Goal: Task Accomplishment & Management: Complete application form

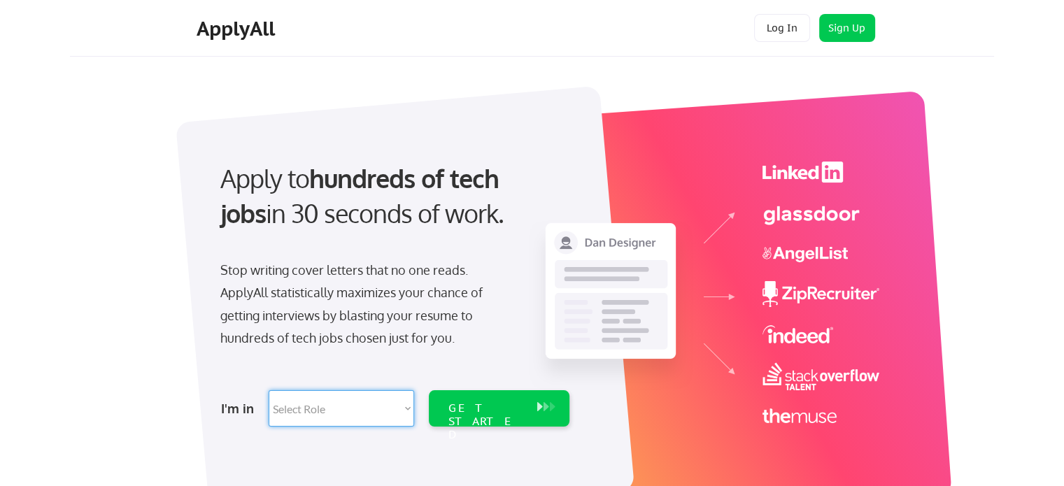
click at [362, 405] on select "Select Role Software Engineering Product Management Customer Success Sales UI/U…" at bounding box center [341, 408] width 145 height 36
select select ""hr_recruiting""
click at [269, 390] on select "Select Role Software Engineering Product Management Customer Success Sales UI/U…" at bounding box center [341, 408] width 145 height 36
select select ""hr_recruiting""
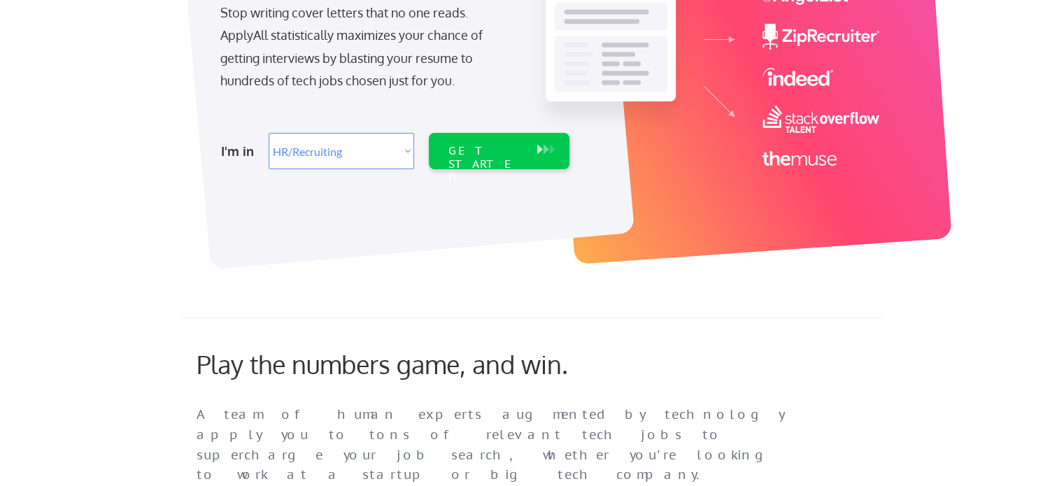
scroll to position [255, 0]
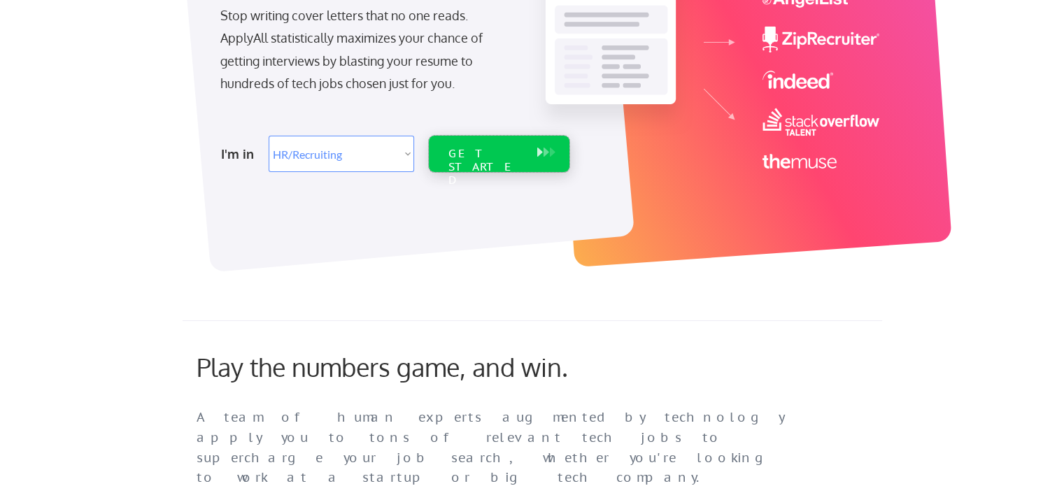
click at [488, 155] on div "GET STARTED" at bounding box center [485, 167] width 75 height 41
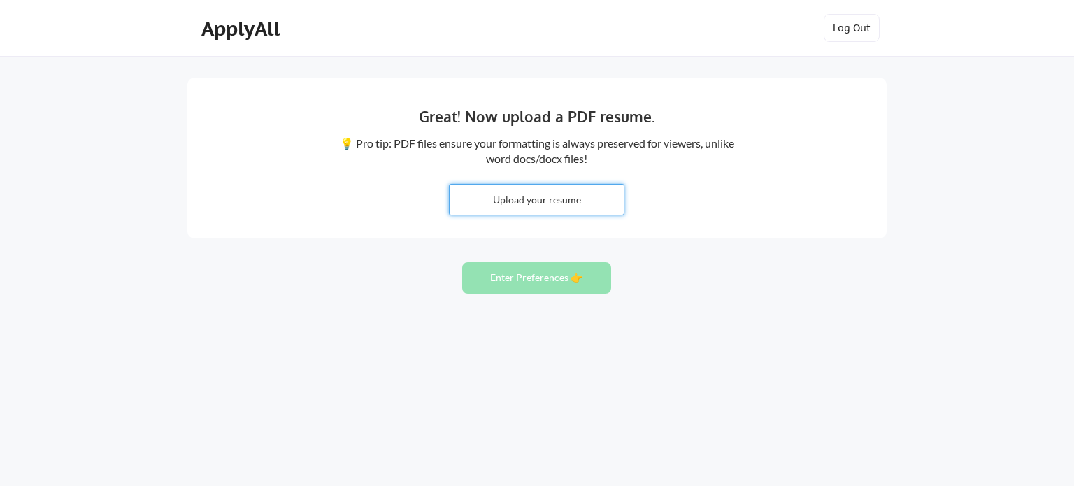
click at [526, 206] on input "file" at bounding box center [537, 200] width 174 height 30
type input "C:\fakepath\Rajnish Prasad_RM_Resume.docx"
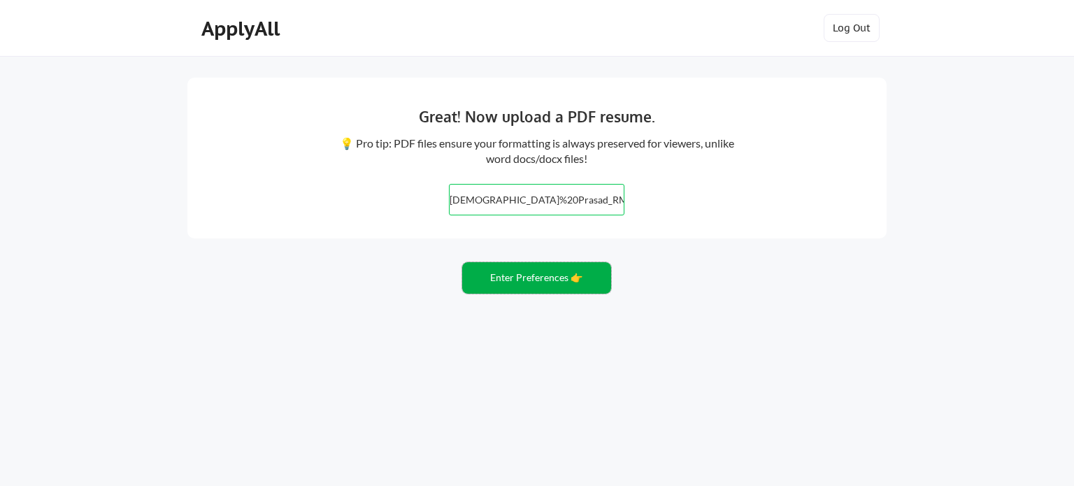
click at [522, 279] on button "Enter Preferences 👉" at bounding box center [536, 277] width 149 height 31
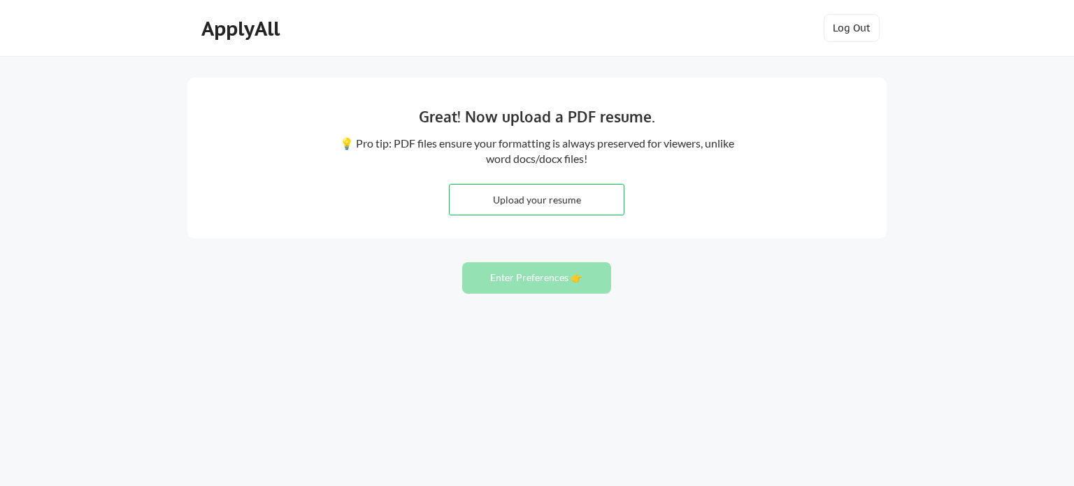
click at [717, 299] on div "Great! Now upload a PDF resume. 💡 Pro tip: PDF files ensure your formatting is …" at bounding box center [537, 243] width 1074 height 486
click at [546, 201] on input "file" at bounding box center [537, 200] width 174 height 30
type input "C:\fakepath\Rajnish Prasad_RM_Resume.pdf"
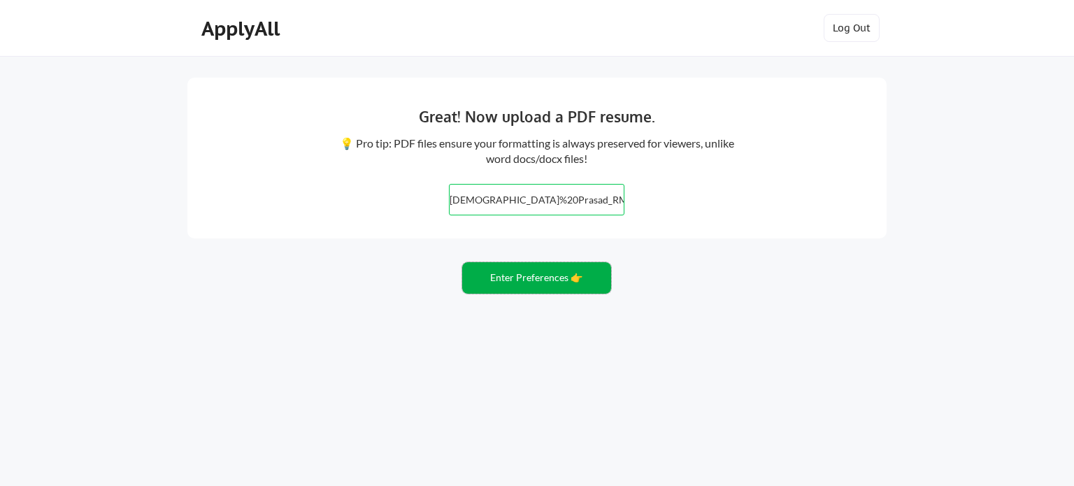
click at [555, 278] on button "Enter Preferences 👉" at bounding box center [536, 277] width 149 height 31
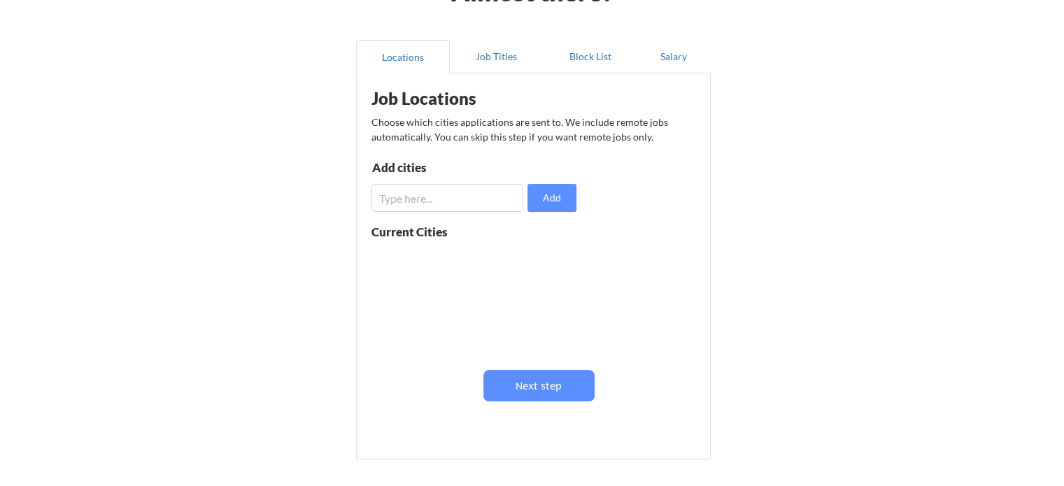
scroll to position [104, 0]
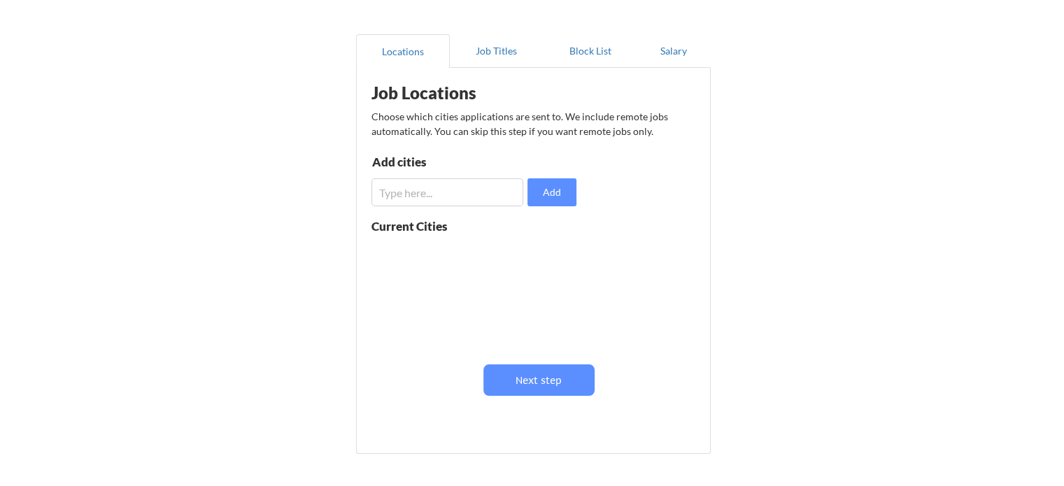
click at [469, 194] on input "input" at bounding box center [447, 192] width 152 height 28
type input "noida"
click at [541, 192] on button "Add" at bounding box center [551, 192] width 49 height 28
click at [478, 188] on input "input" at bounding box center [447, 192] width 152 height 28
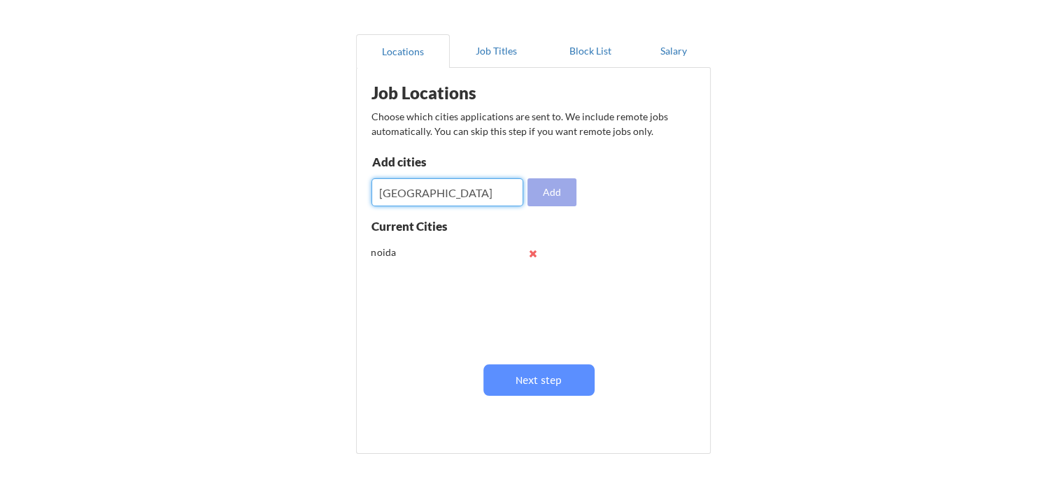
type input "delhi"
click at [544, 191] on button "Add" at bounding box center [551, 192] width 49 height 28
click at [481, 190] on input "input" at bounding box center [447, 192] width 152 height 28
type input "pune"
click at [546, 193] on button "Add" at bounding box center [551, 192] width 49 height 28
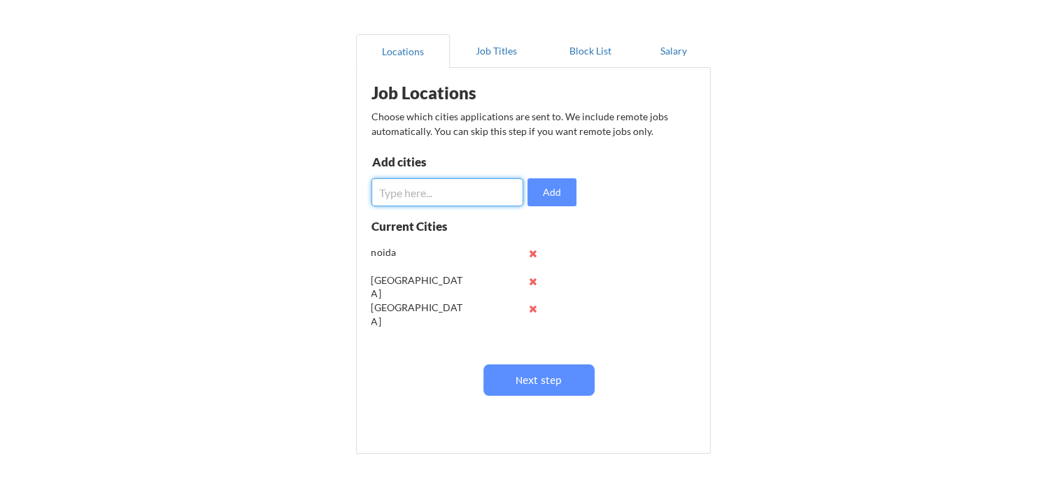
click at [492, 182] on input "input" at bounding box center [447, 192] width 152 height 28
type input "bangalore"
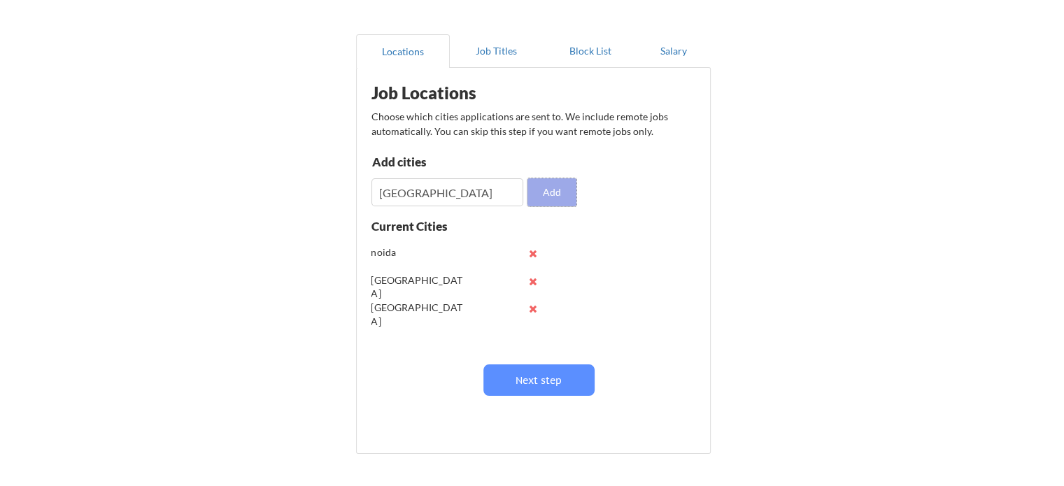
click at [546, 189] on button "Add" at bounding box center [551, 192] width 49 height 28
click at [456, 193] on input "input" at bounding box center [447, 192] width 152 height 28
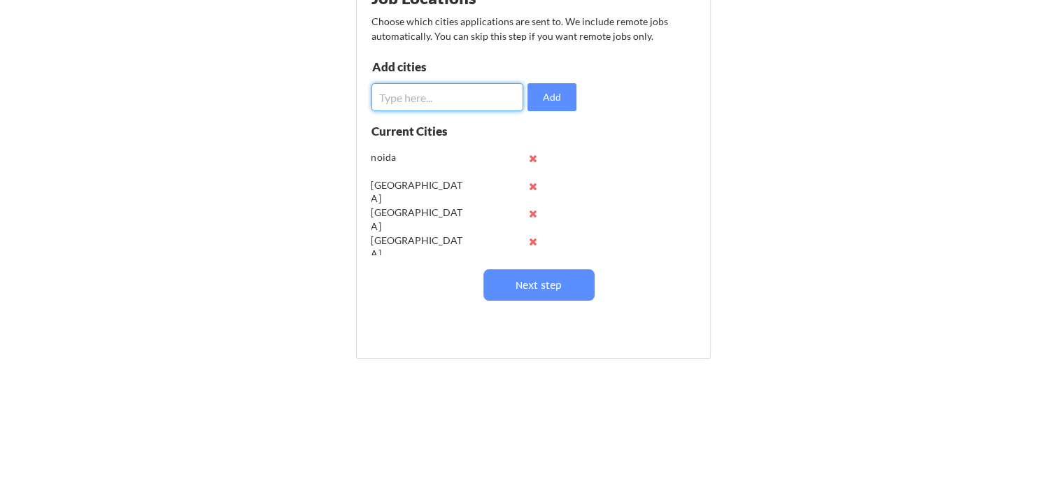
scroll to position [199, 0]
click at [380, 96] on input "input" at bounding box center [447, 97] width 152 height 28
type input "Ghaziabad"
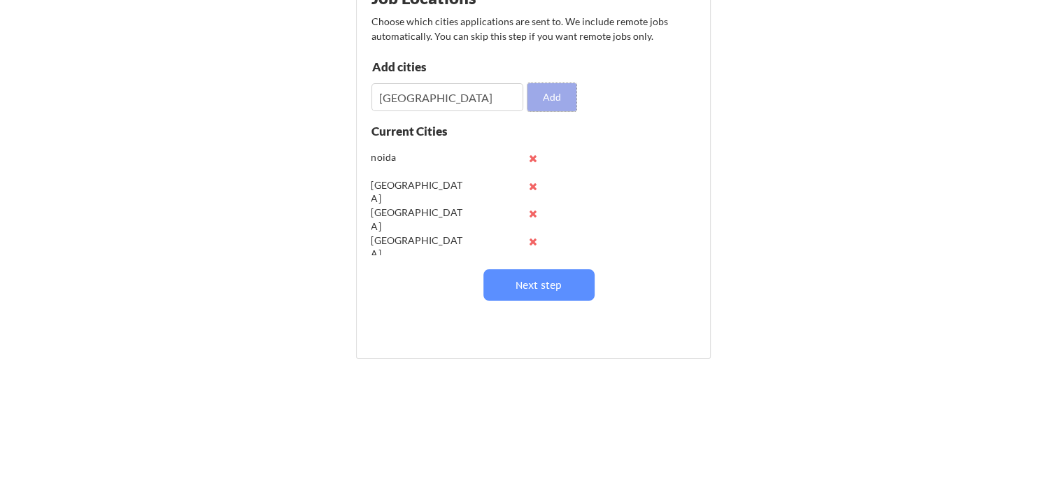
click at [555, 102] on button "Add" at bounding box center [551, 97] width 49 height 28
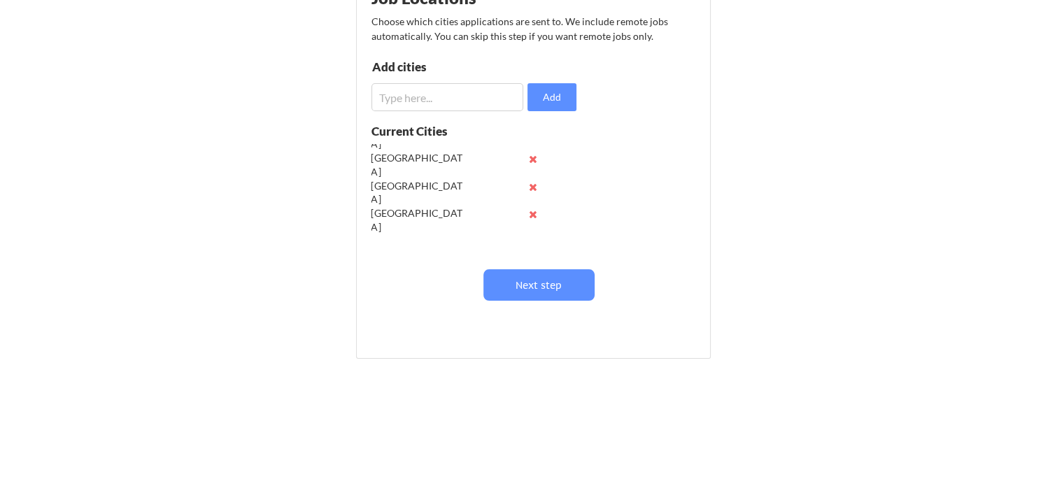
scroll to position [0, 0]
click at [453, 98] on input "input" at bounding box center [447, 97] width 152 height 28
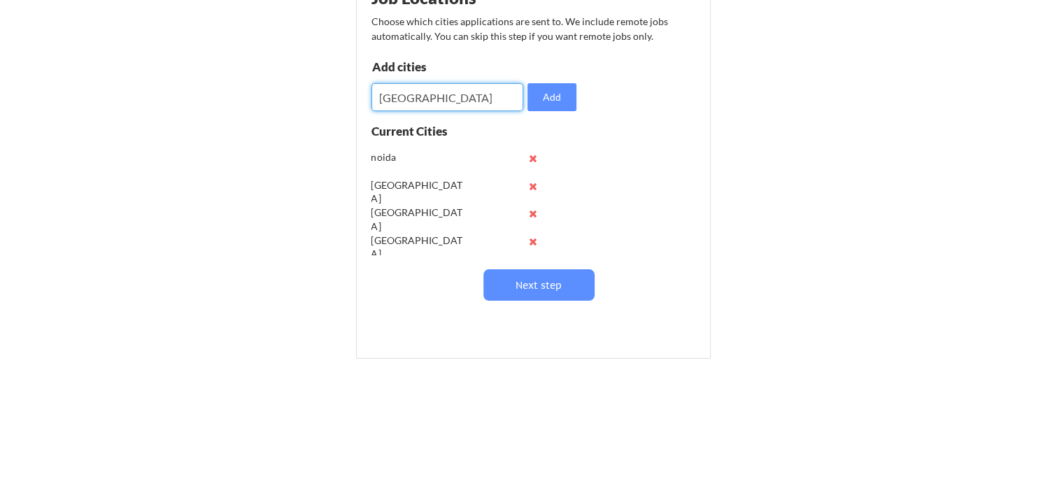
click at [383, 99] on input "input" at bounding box center [447, 97] width 152 height 28
type input "Ghaziabad"
click at [541, 96] on button "Add" at bounding box center [551, 97] width 49 height 28
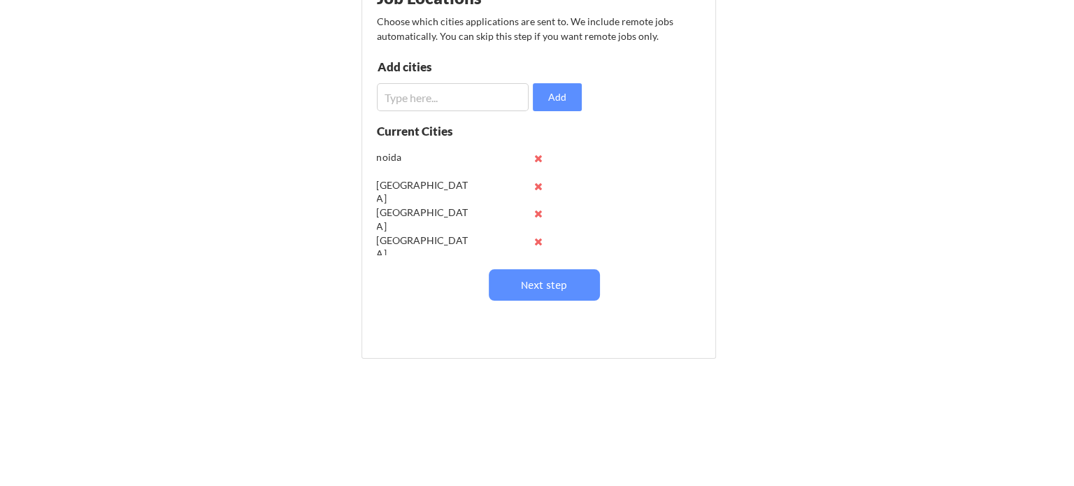
scroll to position [55, 0]
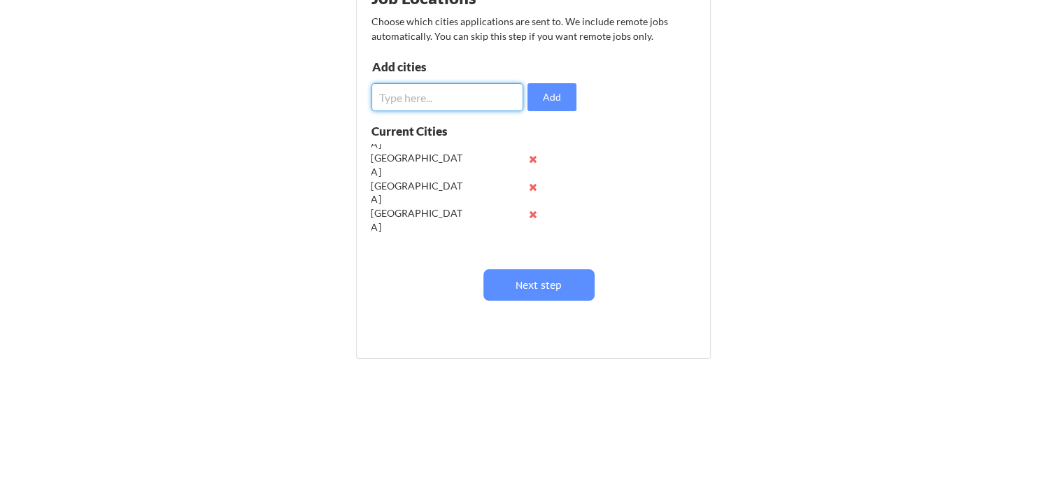
click at [456, 100] on input "input" at bounding box center [447, 97] width 152 height 28
type input "Gurugram"
click at [548, 91] on button "Add" at bounding box center [551, 97] width 49 height 28
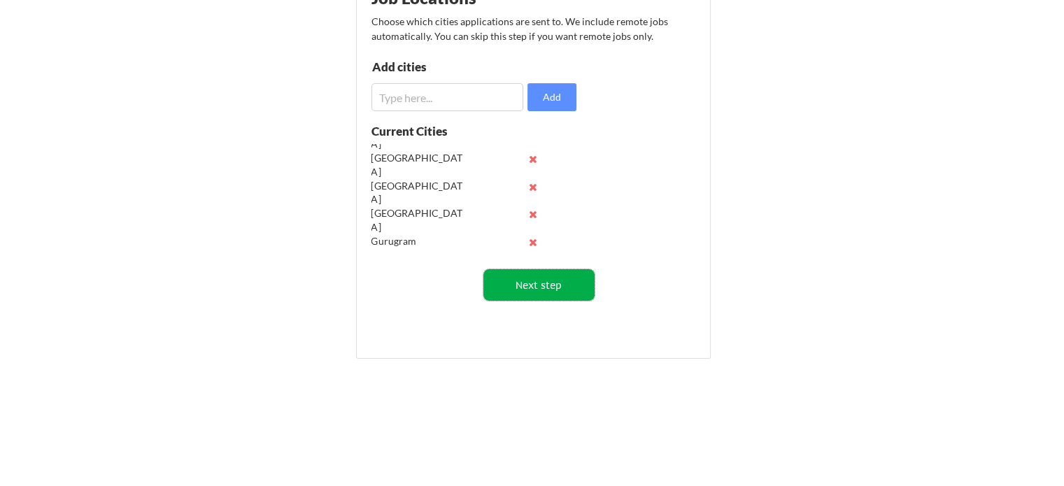
click at [532, 287] on button "Next step" at bounding box center [538, 284] width 111 height 31
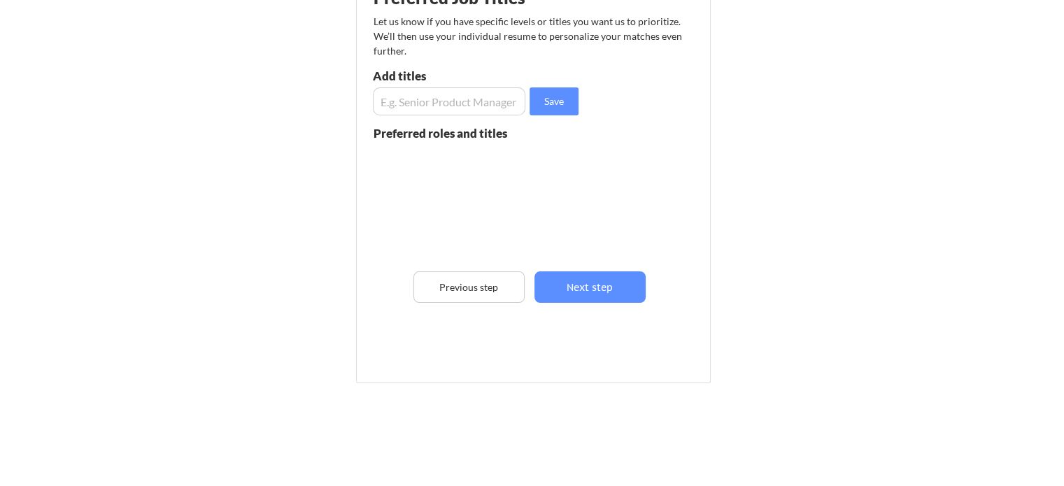
click at [442, 108] on input "input" at bounding box center [449, 101] width 152 height 28
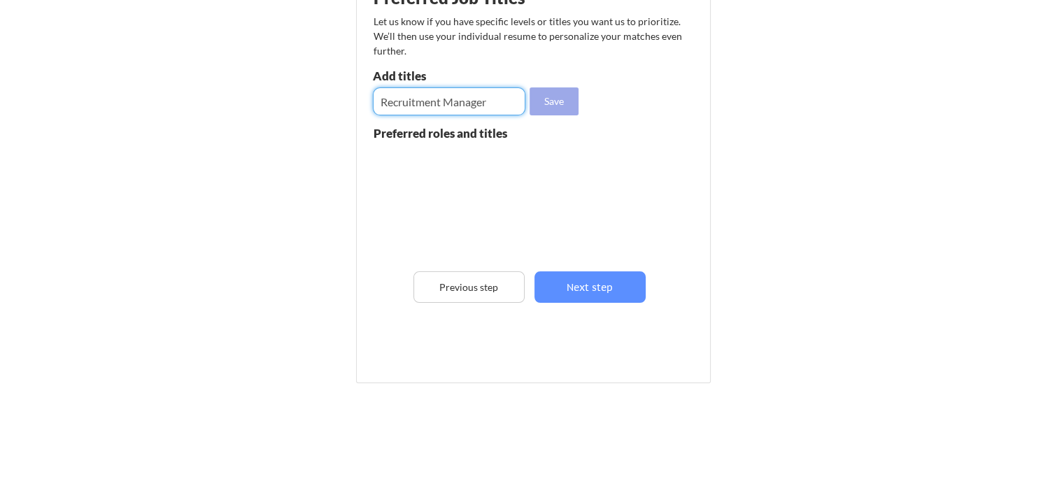
type input "Recruitment Manager"
click at [549, 106] on button "Save" at bounding box center [553, 101] width 49 height 28
click at [457, 108] on input "input" at bounding box center [449, 101] width 152 height 28
type input "Delivery Manager"
click at [546, 108] on button "Save" at bounding box center [553, 101] width 49 height 28
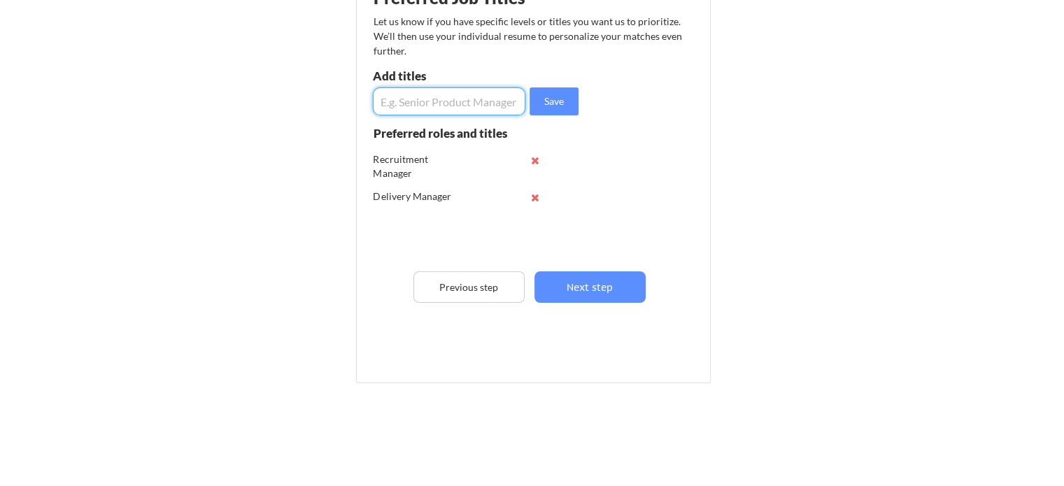
click at [485, 101] on input "input" at bounding box center [449, 101] width 152 height 28
type input "Staffing Manager"
click at [553, 103] on button "Save" at bounding box center [553, 101] width 49 height 28
click at [496, 103] on input "input" at bounding box center [449, 101] width 152 height 28
type input "Director Recruitment"
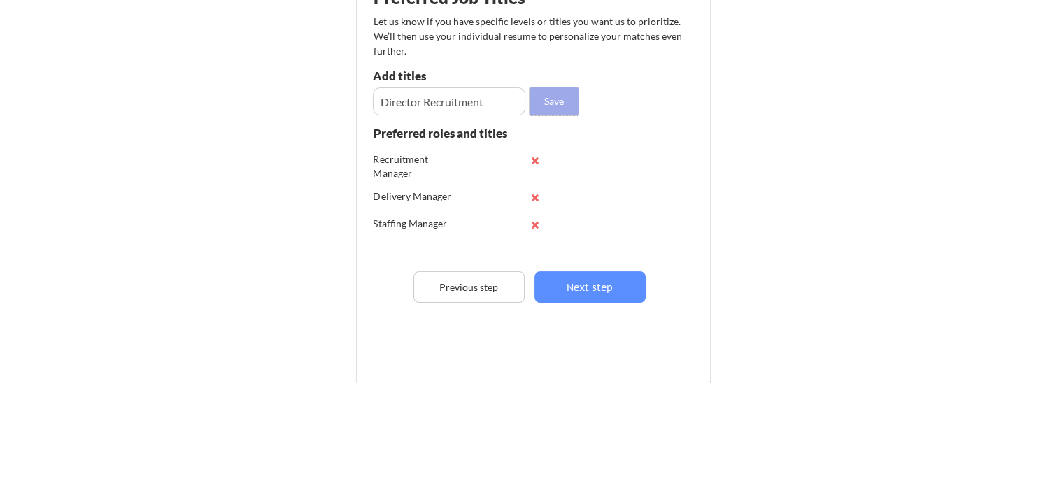
click at [551, 103] on button "Save" at bounding box center [553, 101] width 49 height 28
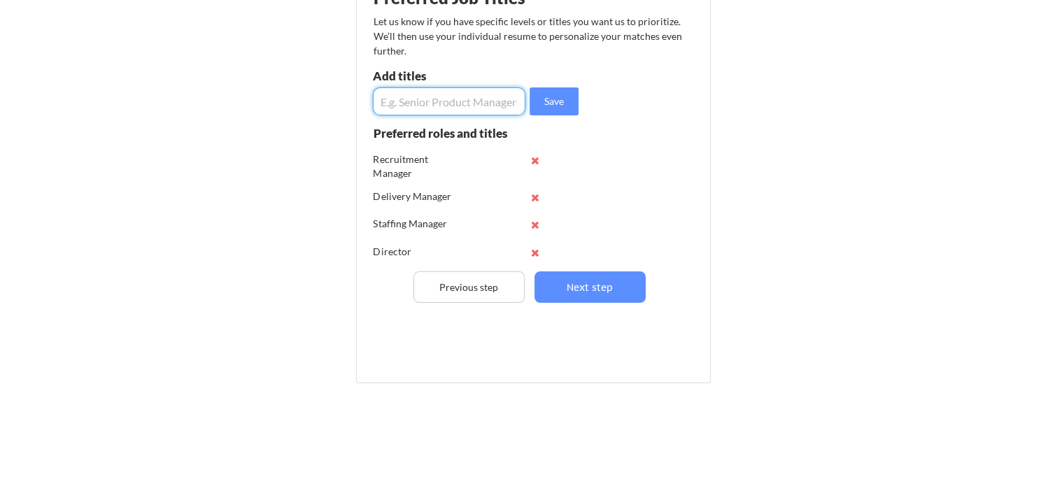
click at [438, 99] on input "input" at bounding box center [449, 101] width 152 height 28
type input "US Staffing Manager"
click at [546, 108] on button "Save" at bounding box center [553, 101] width 49 height 28
click at [462, 105] on input "input" at bounding box center [449, 101] width 152 height 28
type input "A"
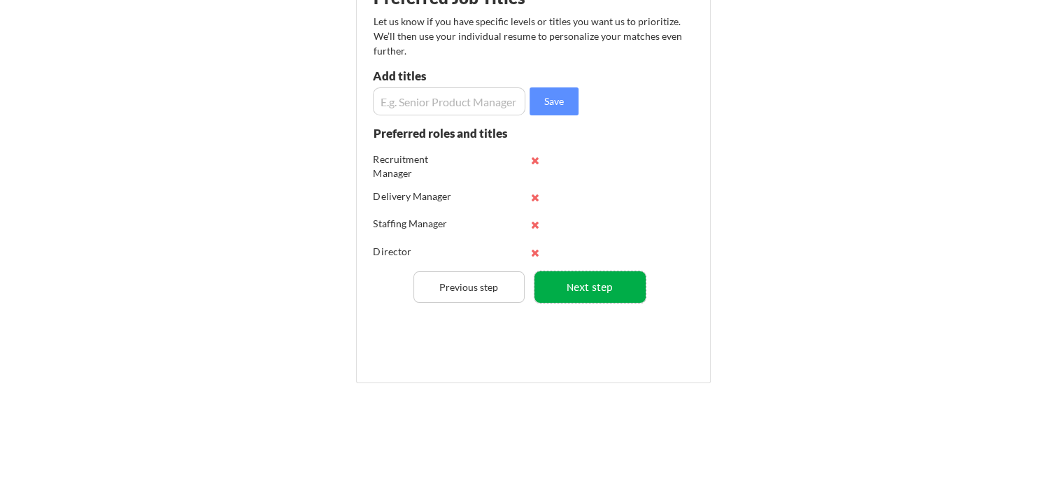
click at [576, 283] on button "Next step" at bounding box center [589, 286] width 111 height 31
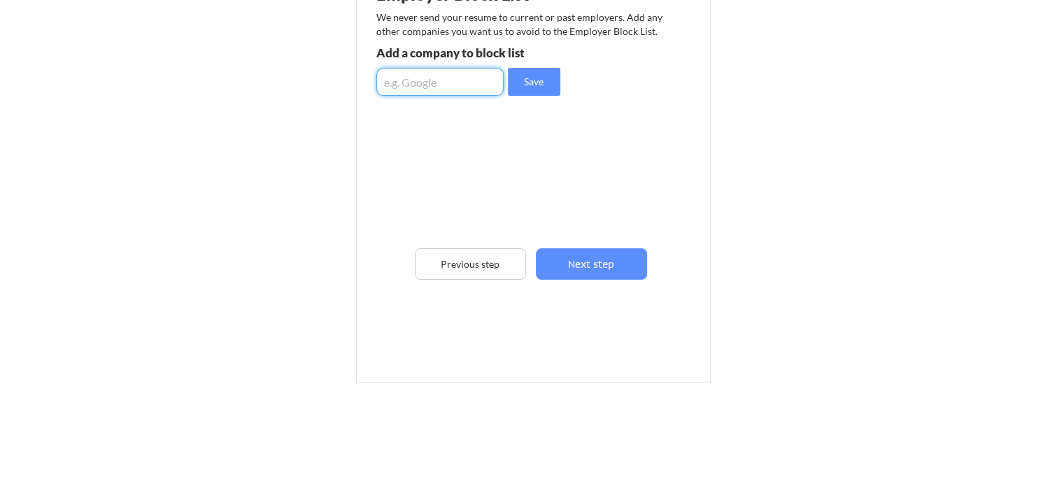
click at [436, 80] on input "input" at bounding box center [439, 82] width 127 height 28
type input "Artech"
click at [529, 78] on button "Save" at bounding box center [534, 82] width 52 height 28
click at [481, 75] on input "input" at bounding box center [439, 82] width 127 height 28
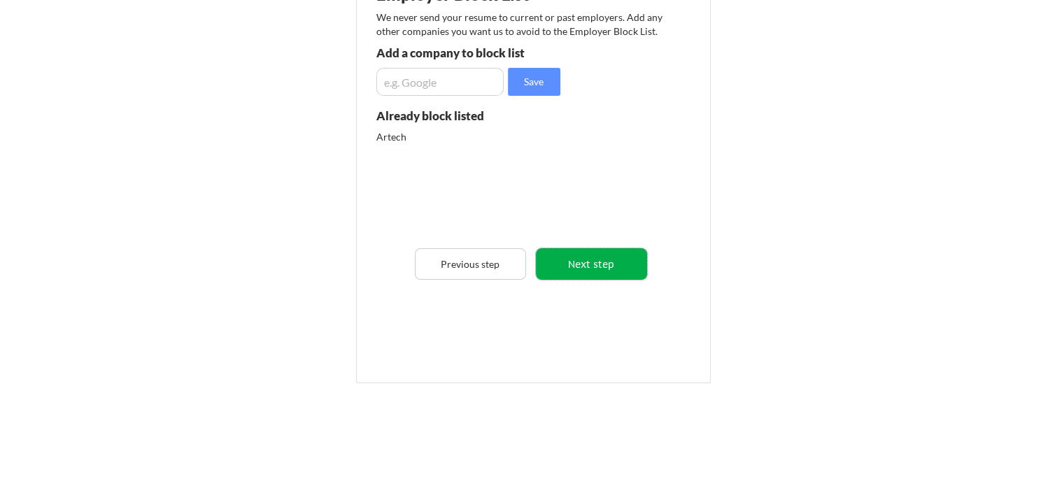
click at [590, 271] on button "Next step" at bounding box center [591, 263] width 111 height 31
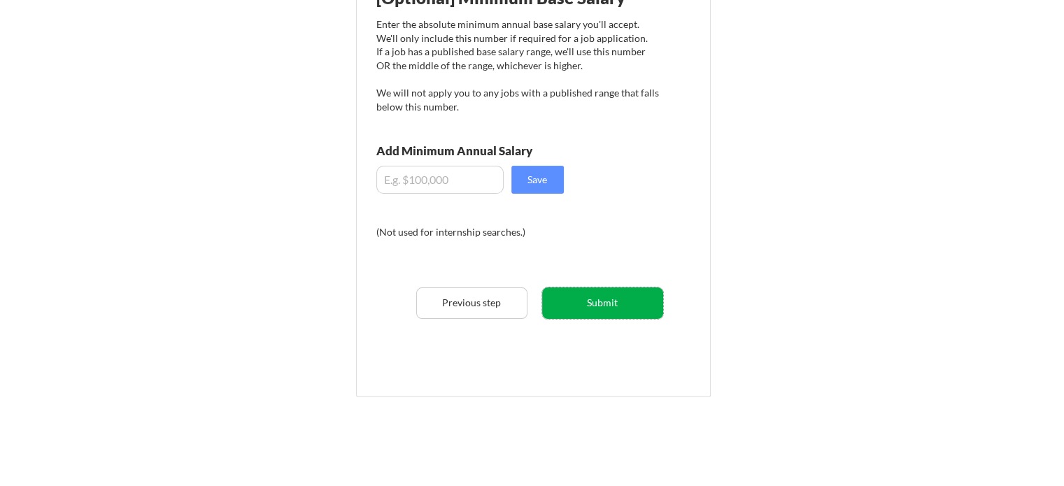
click at [620, 297] on button "Submit" at bounding box center [602, 302] width 121 height 31
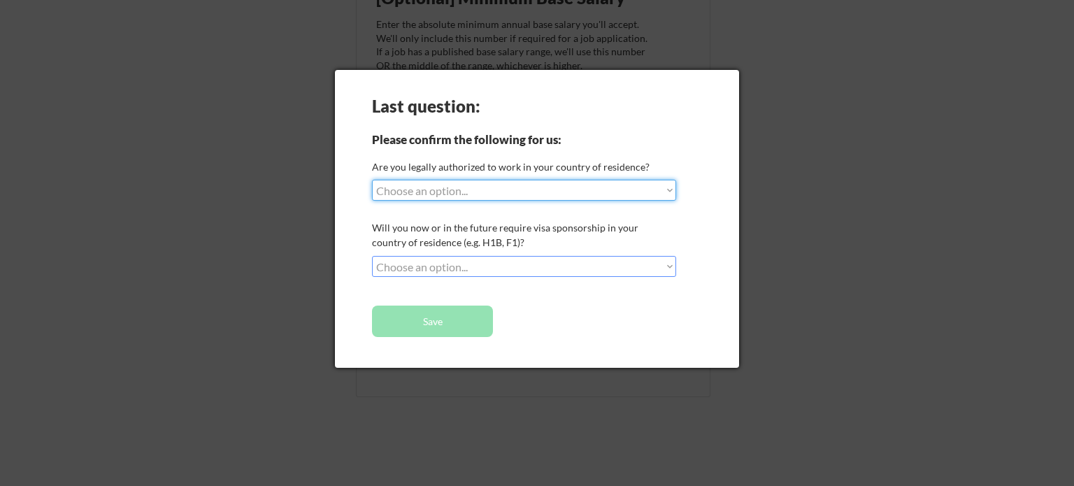
click at [473, 190] on select "Choose an option... Yes, I am a US Citizen Yes, I am a Canadian Citizen Yes, I …" at bounding box center [524, 190] width 304 height 21
select select ""no__i_am_not__yet__authorized""
click at [372, 180] on select "Choose an option... Yes, I am a US Citizen Yes, I am a Canadian Citizen Yes, I …" at bounding box center [524, 190] width 304 height 21
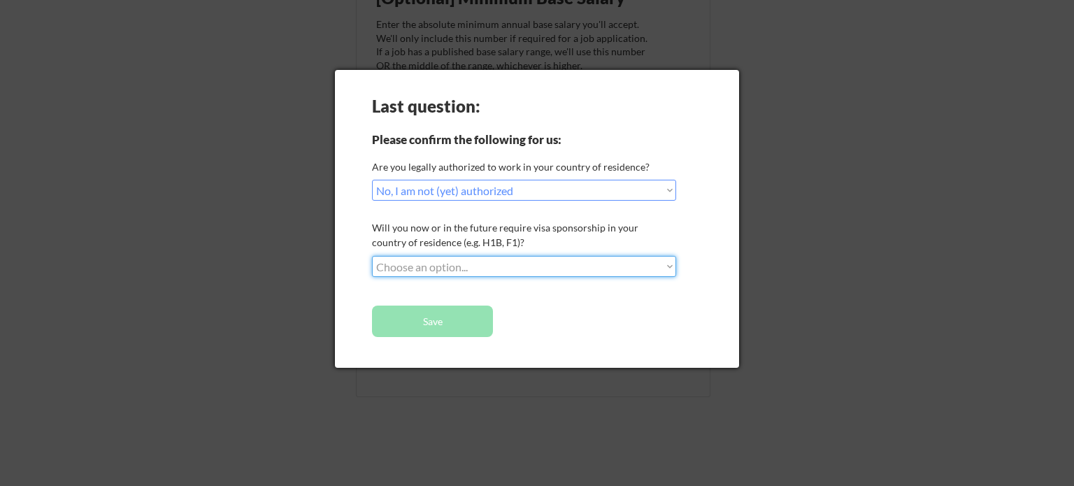
click at [392, 262] on select "Choose an option... No, I will not need sponsorship Yes, I will need sponsorship" at bounding box center [524, 266] width 304 height 21
select select ""no__i_will_not_need_sponsorship""
click at [372, 256] on select "Choose an option... No, I will not need sponsorship Yes, I will need sponsorship" at bounding box center [524, 266] width 304 height 21
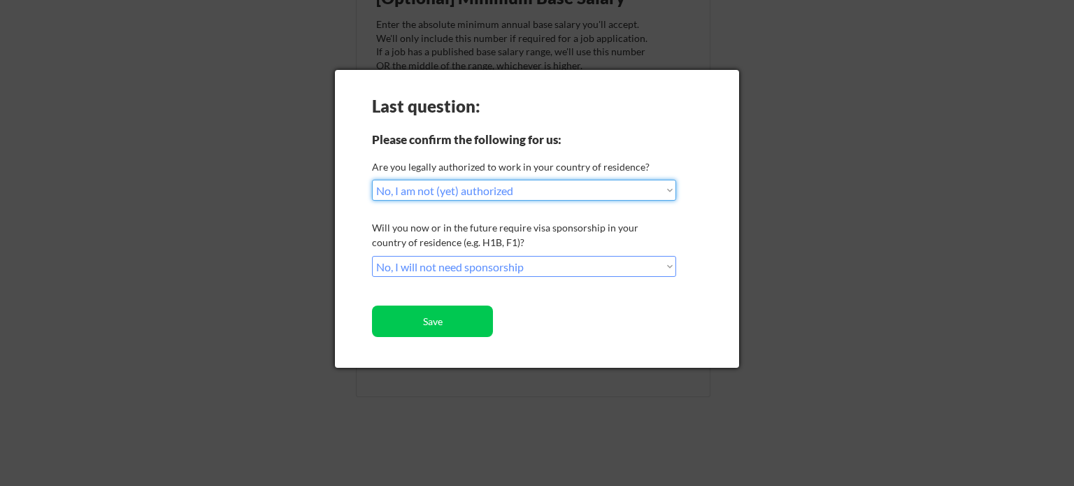
click at [424, 190] on select "Choose an option... Yes, I am a US Citizen Yes, I am a Canadian Citizen Yes, I …" at bounding box center [524, 190] width 304 height 21
select select ""yes__i_am_an_other_permanent_resident""
click at [372, 180] on select "Choose an option... Yes, I am a US Citizen Yes, I am a Canadian Citizen Yes, I …" at bounding box center [524, 190] width 304 height 21
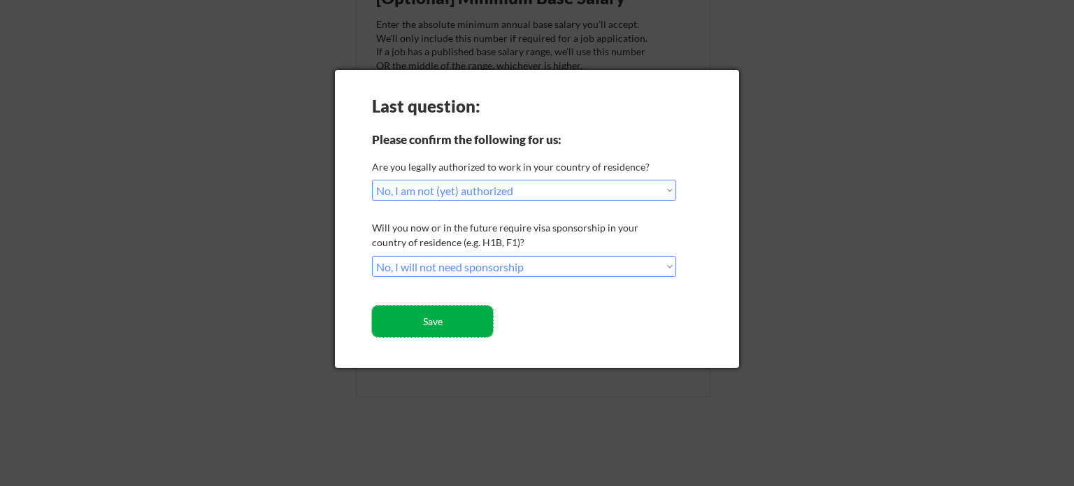
click at [427, 321] on button "Save" at bounding box center [432, 321] width 121 height 31
